Goal: Transaction & Acquisition: Purchase product/service

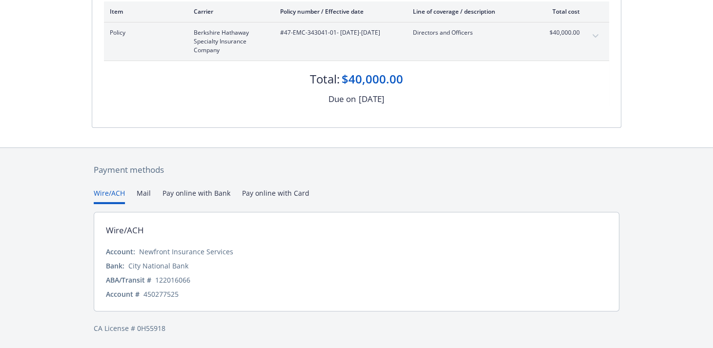
scroll to position [90, 0]
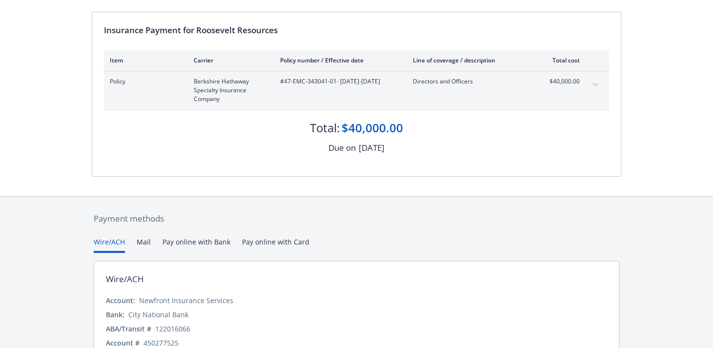
click at [181, 239] on button "Pay online with Bank" at bounding box center [196, 245] width 68 height 16
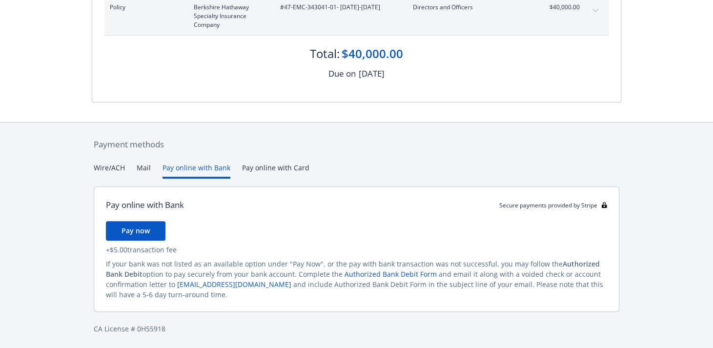
scroll to position [164, 0]
click at [144, 228] on span "Pay now" at bounding box center [135, 230] width 28 height 9
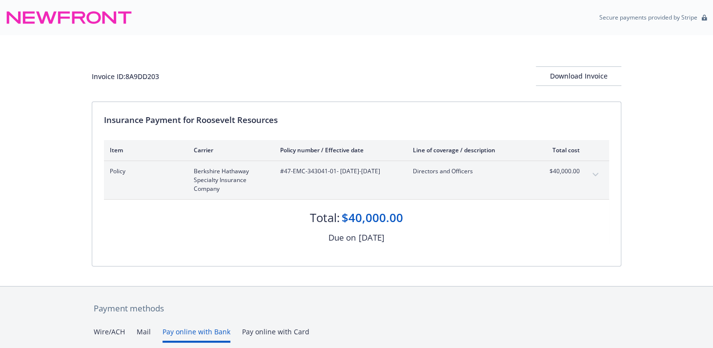
scroll to position [0, 0]
